Goal: Task Accomplishment & Management: Manage account settings

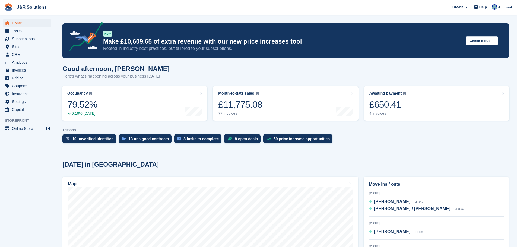
scroll to position [81, 0]
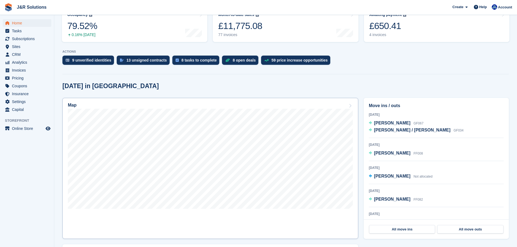
scroll to position [81, 0]
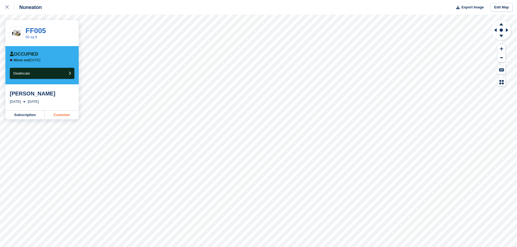
click at [66, 112] on link "Customer" at bounding box center [62, 115] width 34 height 9
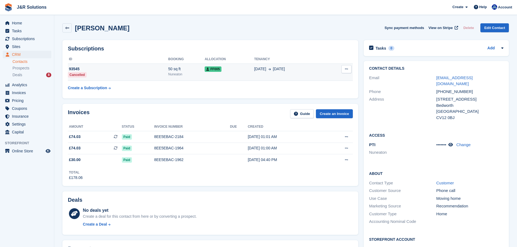
click at [283, 72] on td "02 Jul 16 Aug" at bounding box center [290, 72] width 72 height 17
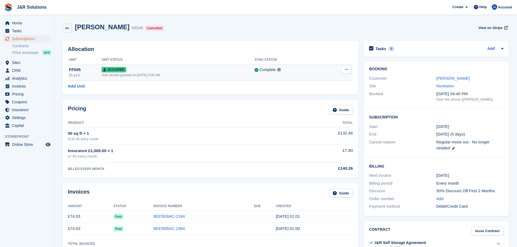
click at [347, 68] on button at bounding box center [346, 70] width 10 height 8
click at [327, 94] on p "Deallocate" at bounding box center [325, 91] width 47 height 7
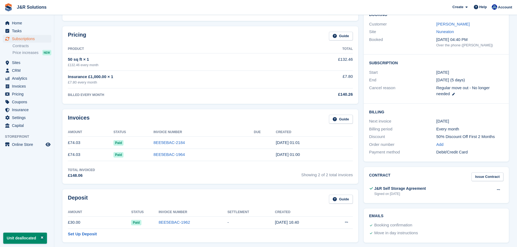
scroll to position [136, 0]
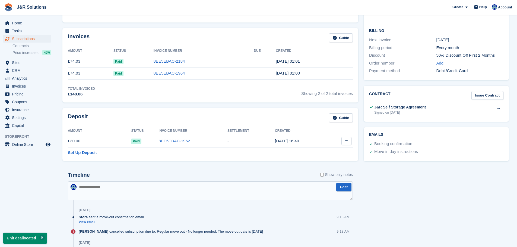
click at [350, 141] on button at bounding box center [346, 141] width 10 height 8
click at [324, 154] on p "Settle deposit" at bounding box center [325, 151] width 47 height 7
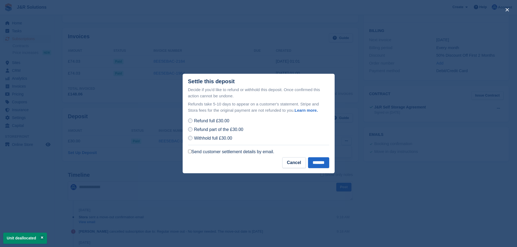
click at [258, 153] on label "Send customer settlement details by email." at bounding box center [231, 151] width 86 height 5
click at [312, 162] on input "*******" at bounding box center [318, 162] width 21 height 11
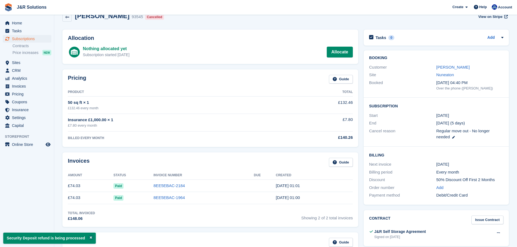
scroll to position [0, 0]
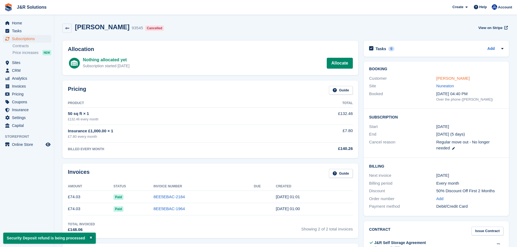
click at [446, 80] on link "[PERSON_NAME]" at bounding box center [452, 78] width 33 height 5
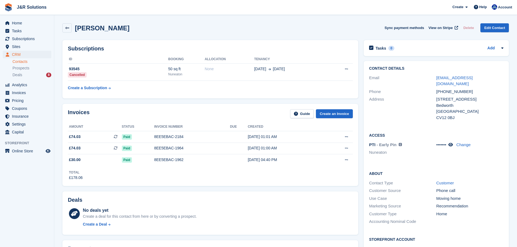
drag, startPoint x: 99, startPoint y: 167, endPoint x: 103, endPoint y: 173, distance: 6.7
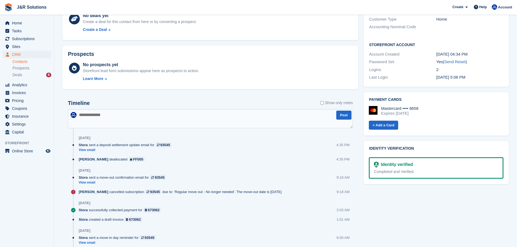
scroll to position [244, 0]
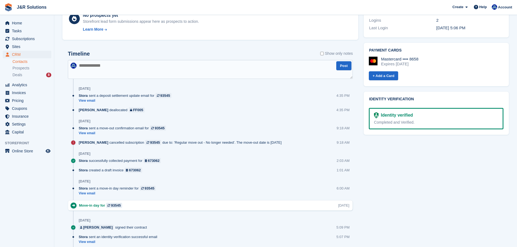
click at [131, 73] on textarea at bounding box center [210, 69] width 285 height 19
type textarea "**********"
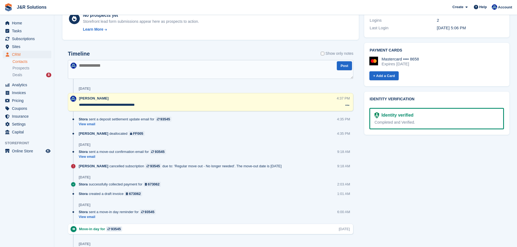
drag, startPoint x: 447, startPoint y: 174, endPoint x: 442, endPoint y: 169, distance: 7.9
click at [446, 174] on div "Tasks 0 Add No tasks related to Paul livingstone Contact Details Email livo100@…" at bounding box center [437, 75] width 151 height 565
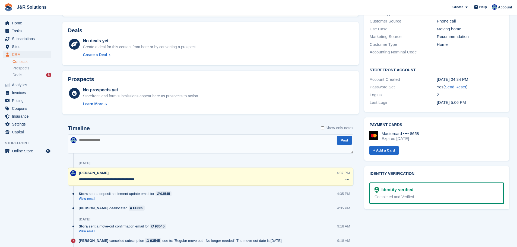
scroll to position [109, 0]
